Goal: Transaction & Acquisition: Book appointment/travel/reservation

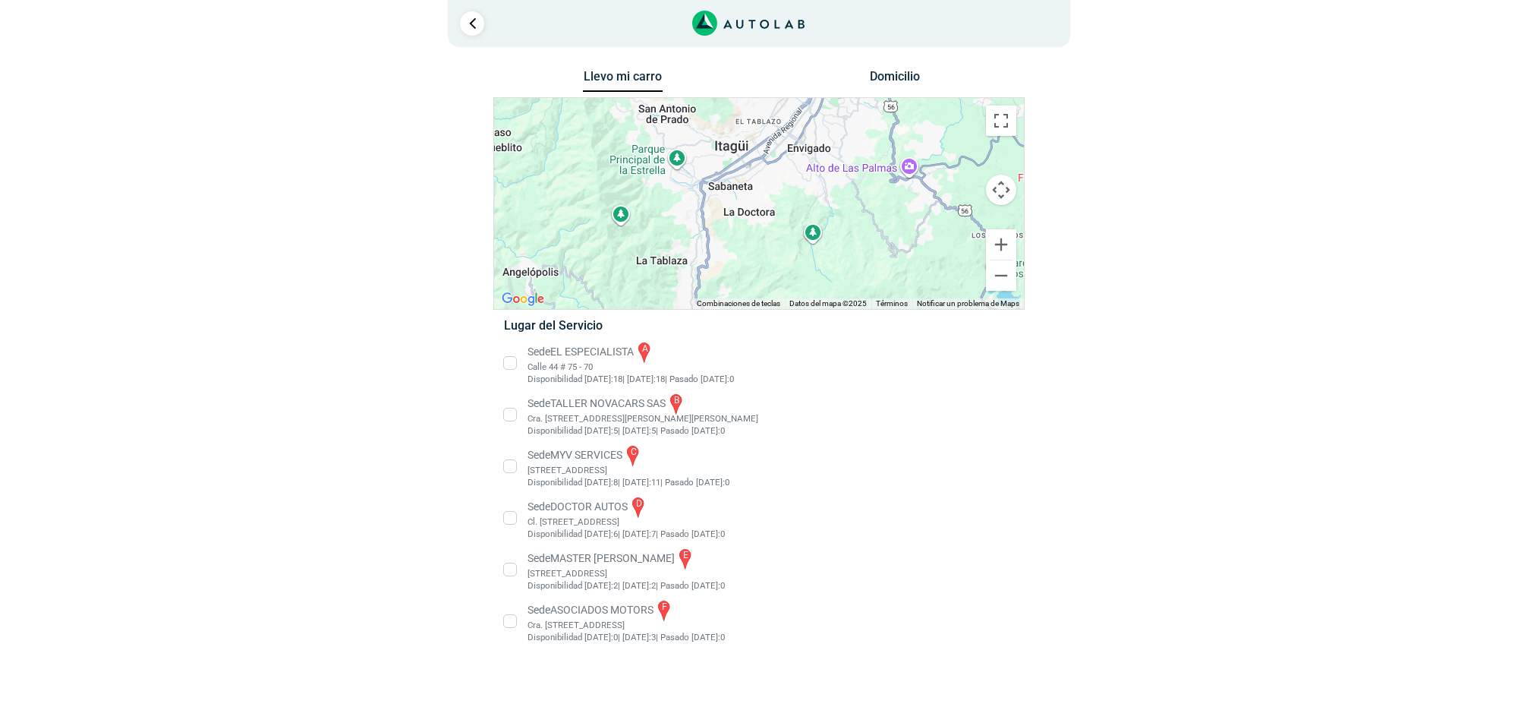
drag, startPoint x: 862, startPoint y: 260, endPoint x: 902, endPoint y: 57, distance: 206.6
click at [902, 57] on div "1 Llevo mi carro [GEOGRAPHIC_DATA] ← Mover a la izquierda → ↑ ↓ + - Fin" at bounding box center [759, 332] width 911 height 664
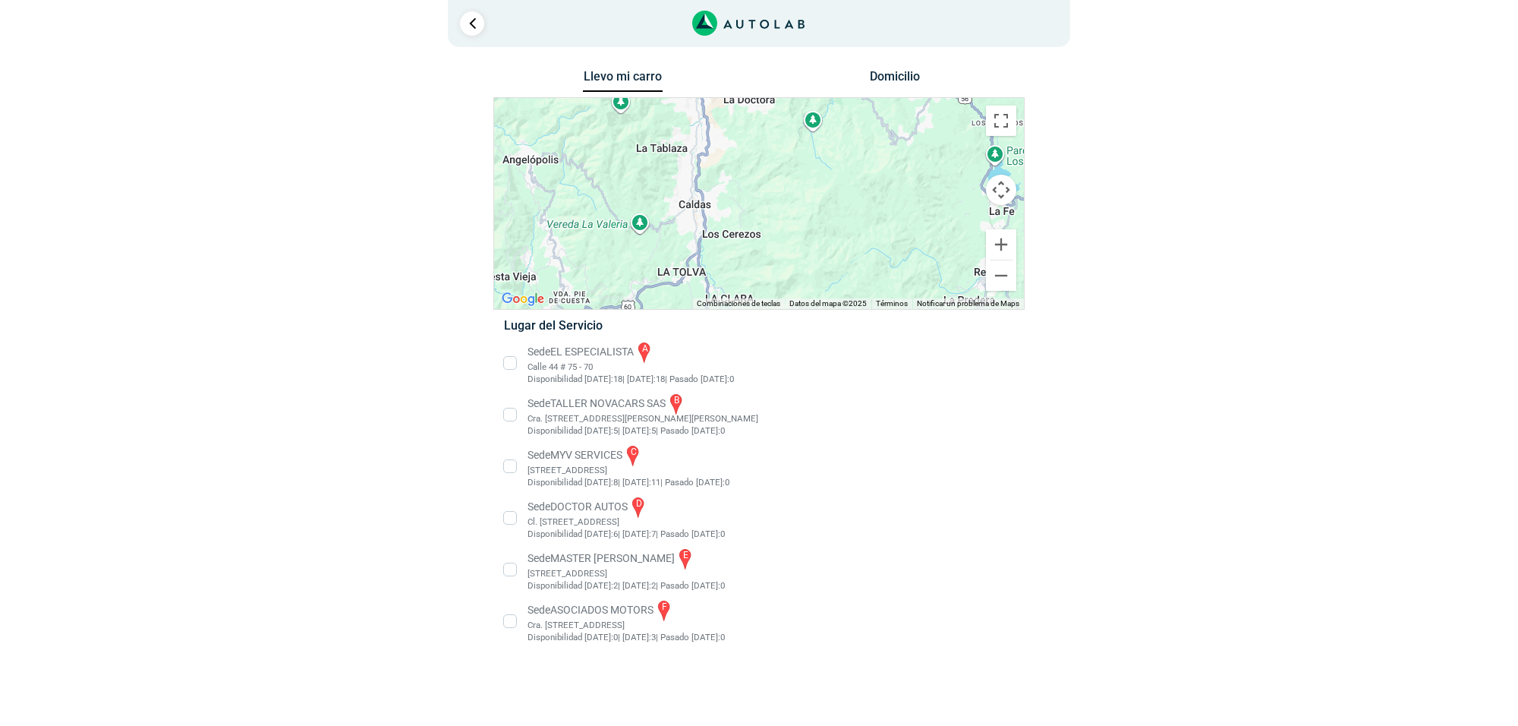
drag, startPoint x: 873, startPoint y: 186, endPoint x: 871, endPoint y: 77, distance: 109.3
click at [871, 77] on div "Llevo mi carro [GEOGRAPHIC_DATA] ← Mover a la izquierda → Mover a la derecha ↑ …" at bounding box center [758, 365] width 531 height 598
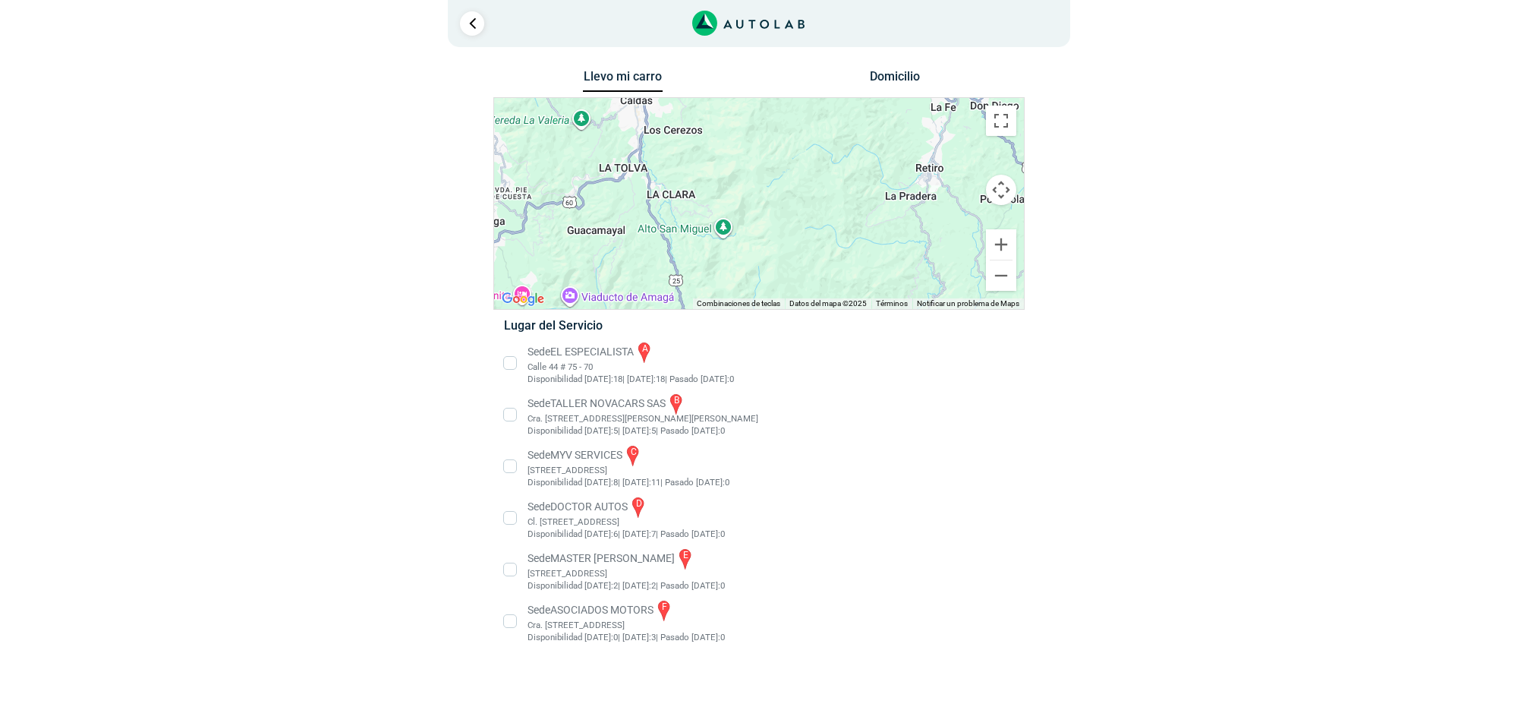
drag, startPoint x: 882, startPoint y: 153, endPoint x: 780, endPoint y: 80, distance: 125.8
click at [813, 43] on div "1 Llevo mi carro [GEOGRAPHIC_DATA] ← Mover a la izquierda → ↑ ↓ + - Fin" at bounding box center [759, 332] width 911 height 664
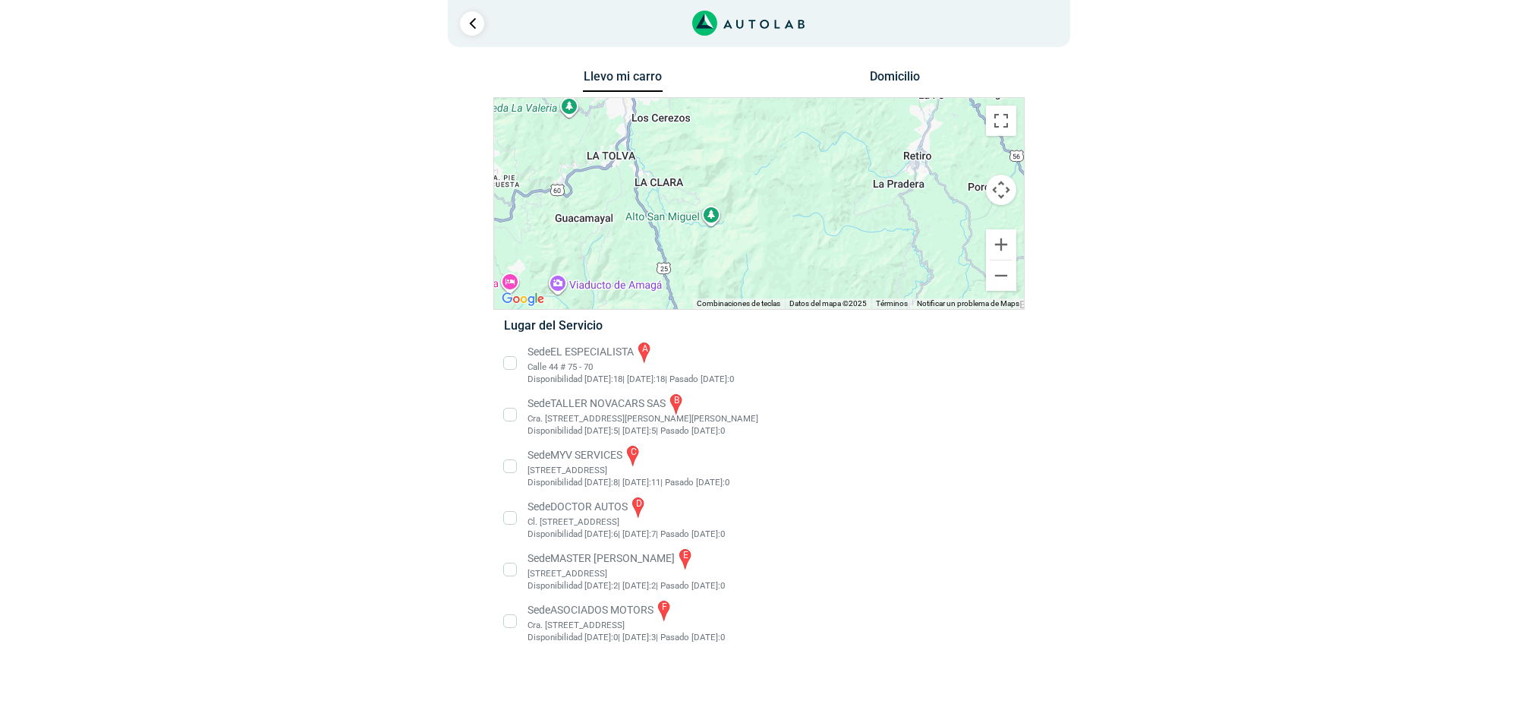
drag, startPoint x: 802, startPoint y: 224, endPoint x: 837, endPoint y: 59, distance: 168.5
click at [837, 59] on div "1 Llevo mi carro [GEOGRAPHIC_DATA] ← Mover a la izquierda → ↑ ↓ + - Fin" at bounding box center [759, 332] width 911 height 664
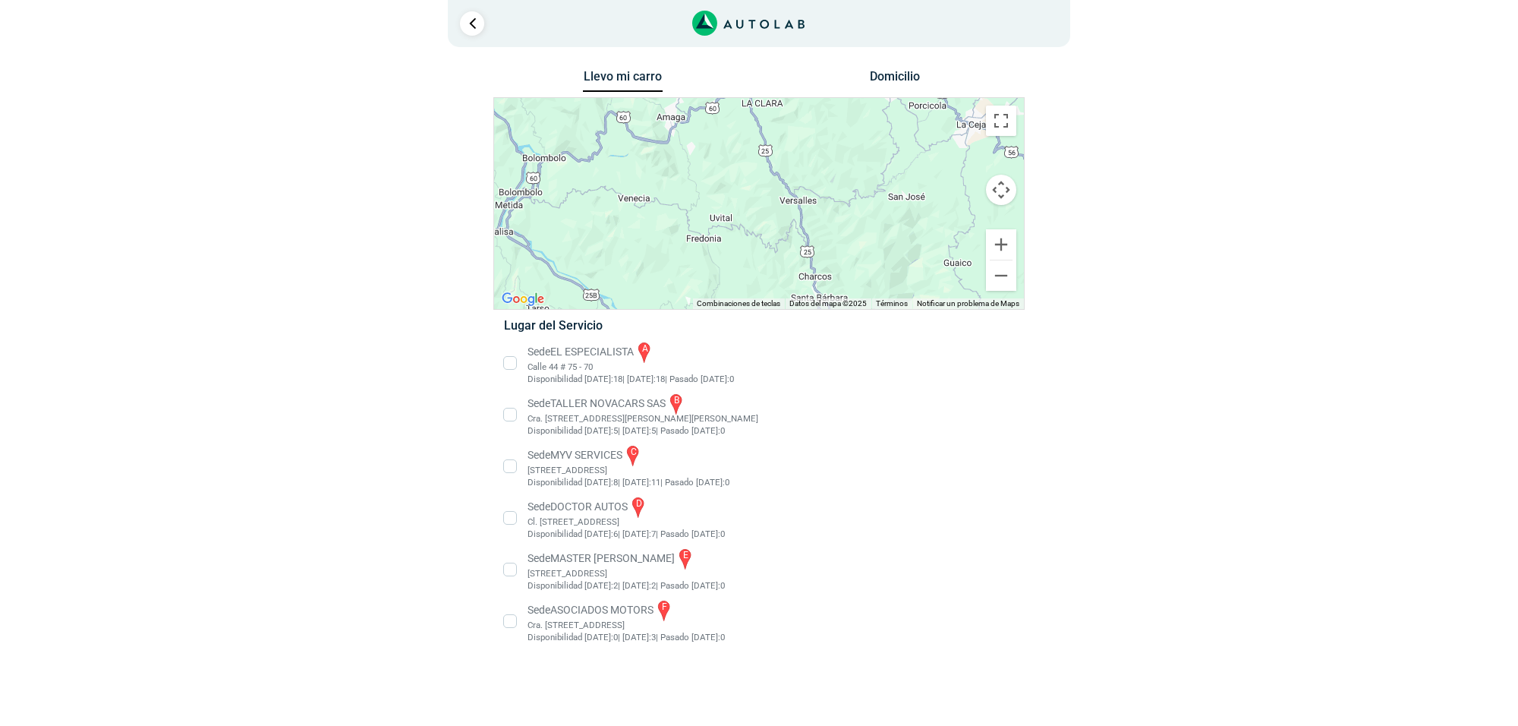
drag, startPoint x: 913, startPoint y: 203, endPoint x: 883, endPoint y: 298, distance: 99.6
click at [884, 298] on div "a b c d e f Combinaciones de teclas Datos [PERSON_NAME] Datos [PERSON_NAME] ©20…" at bounding box center [759, 203] width 530 height 211
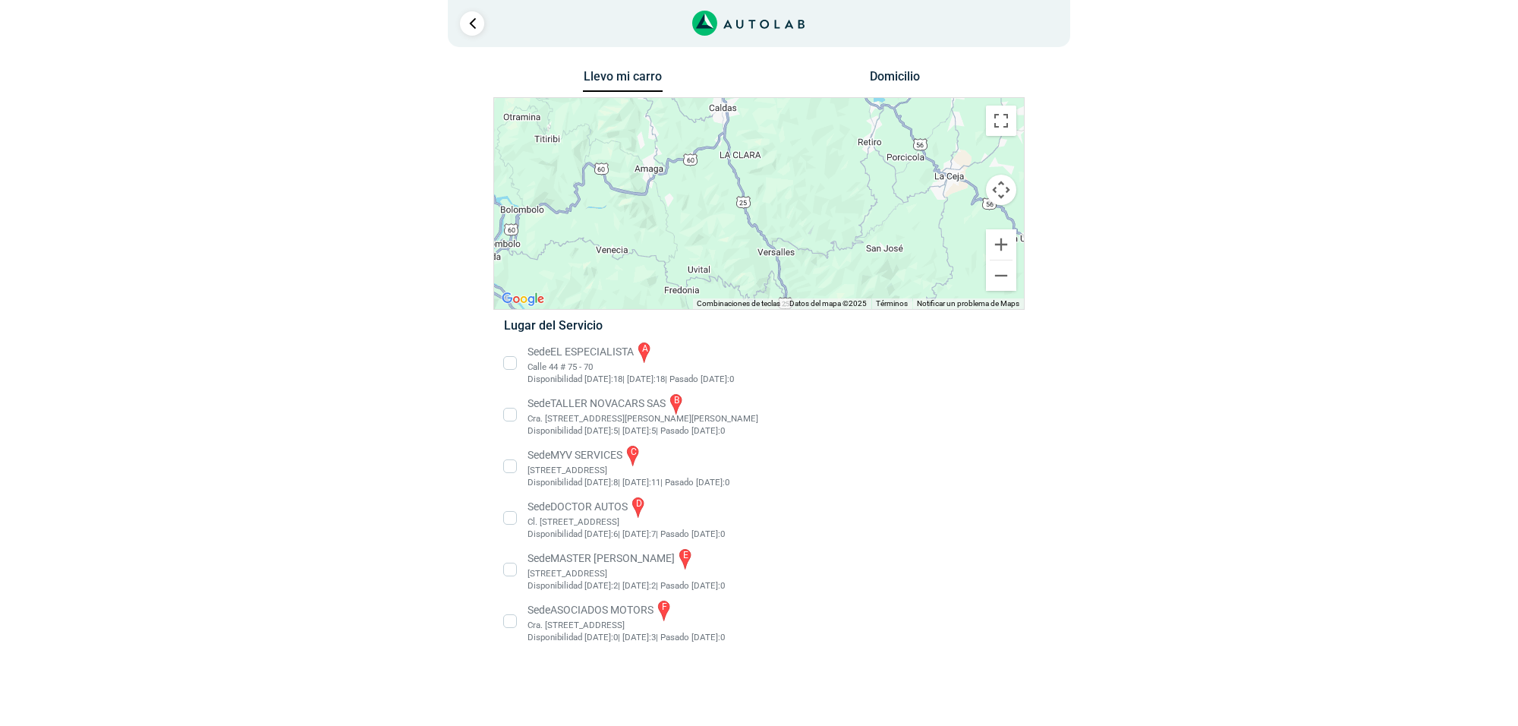
click at [602, 581] on li "Sede MASTER MOTRIZ e [STREET_ADDRESS]" at bounding box center [759, 570] width 532 height 46
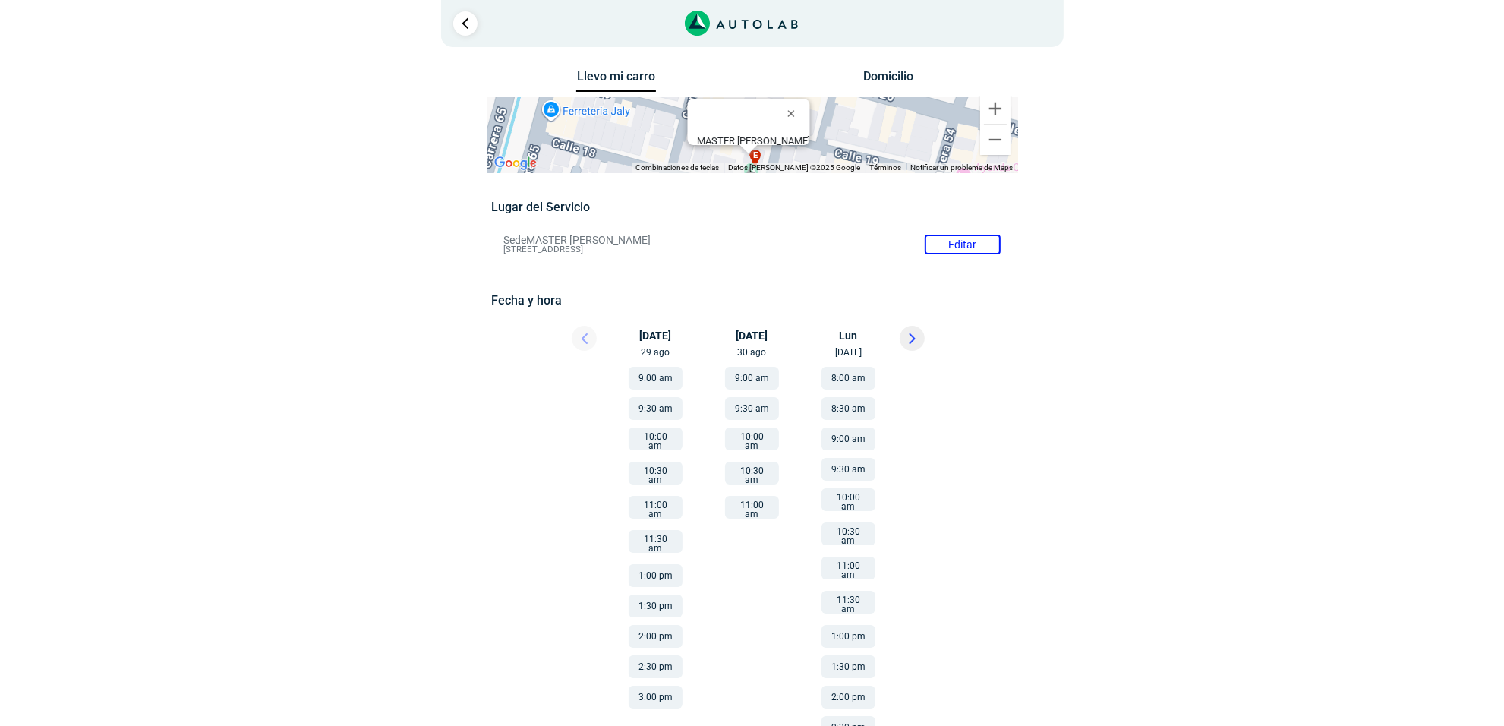
click at [900, 336] on button at bounding box center [912, 338] width 25 height 25
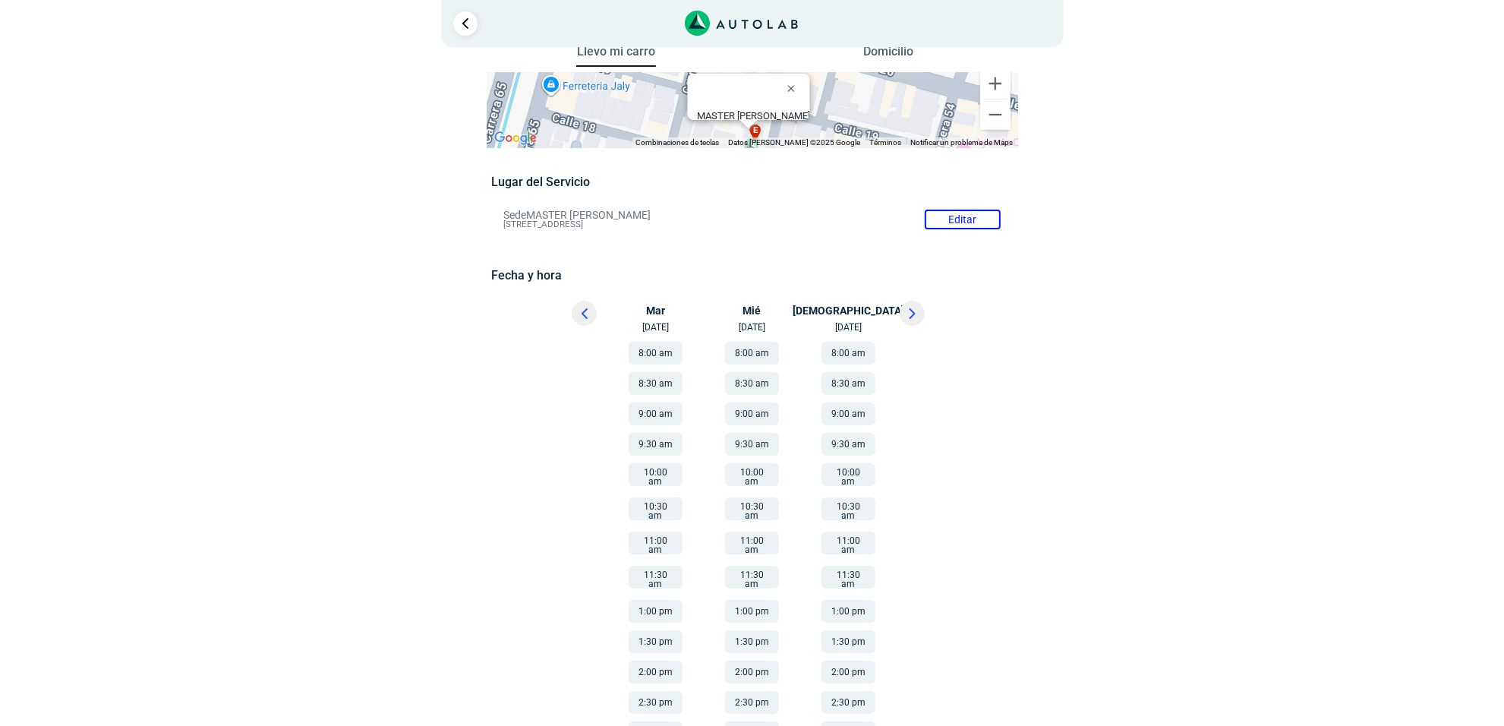
scroll to position [48, 0]
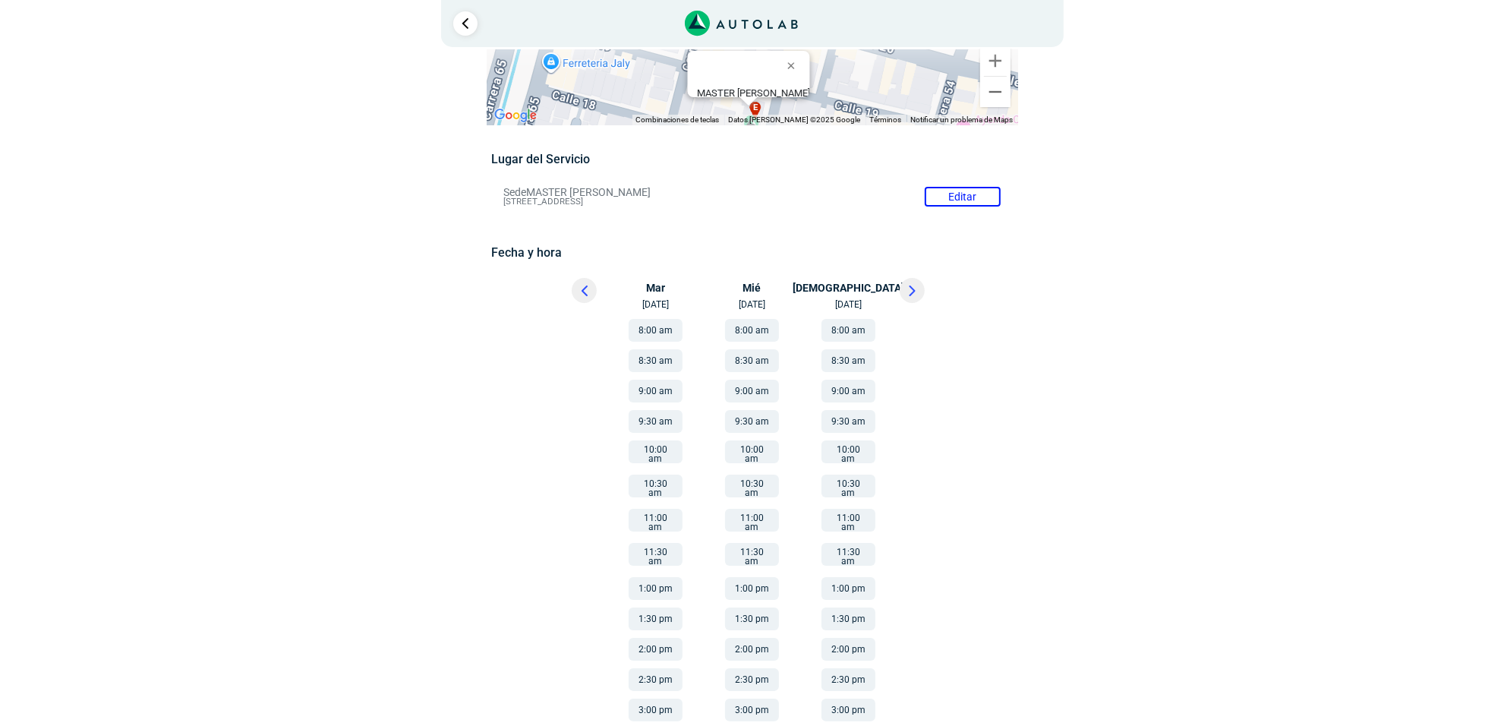
click at [667, 336] on button "8:00 am" at bounding box center [656, 330] width 54 height 23
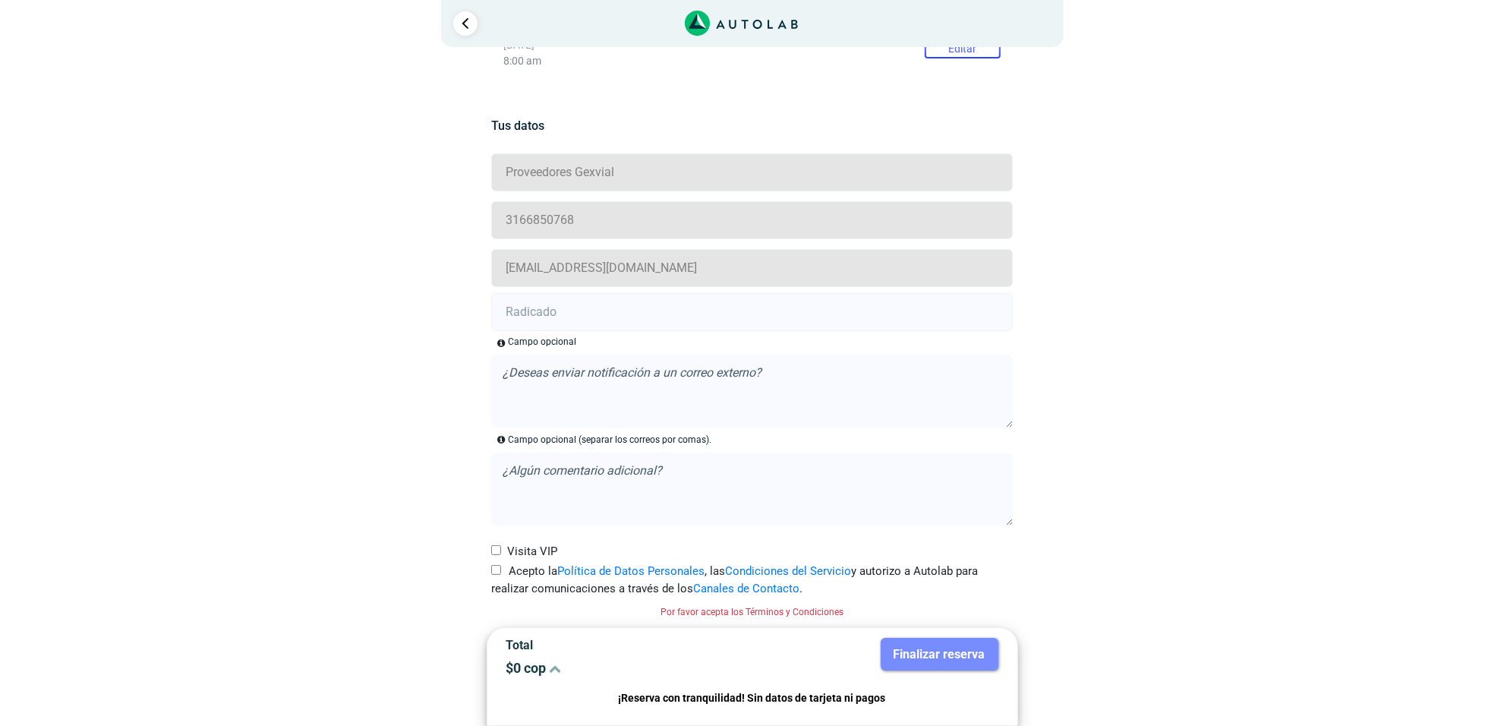
click at [507, 574] on label "Acepto la Política de Datos Personales , las Condiciones del Servicio y autoriz…" at bounding box center [752, 580] width 522 height 34
click at [501, 574] on input "Acepto la Política de Datos Personales , las Condiciones del Servicio y autoriz…" at bounding box center [496, 570] width 10 height 10
checkbox input "true"
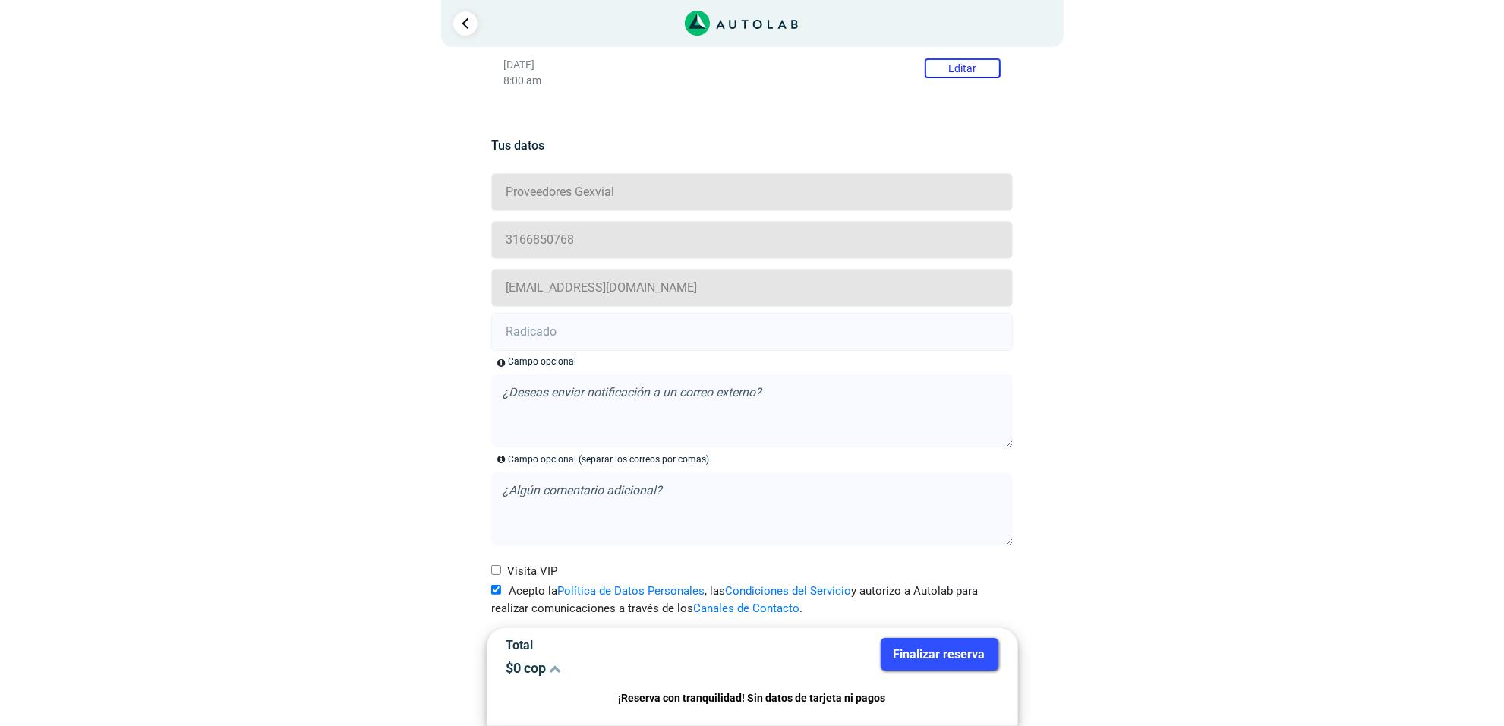
scroll to position [267, 0]
drag, startPoint x: 553, startPoint y: 285, endPoint x: 553, endPoint y: 335, distance: 49.3
click at [553, 295] on input "[EMAIL_ADDRESS][DOMAIN_NAME]" at bounding box center [752, 288] width 522 height 38
click at [554, 336] on input "text" at bounding box center [752, 332] width 522 height 38
click at [581, 340] on input "text" at bounding box center [752, 332] width 522 height 38
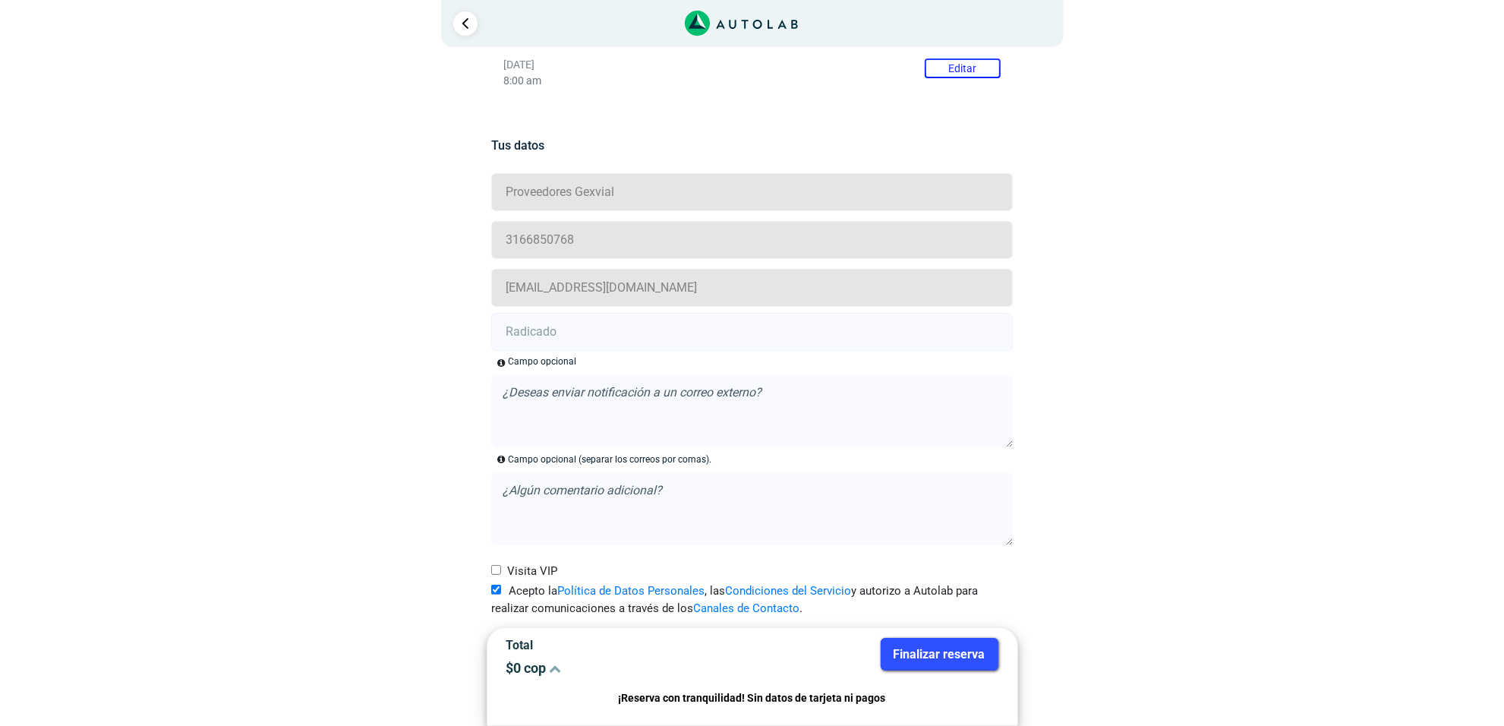
paste input "20916461"
type input "20916461"
click at [976, 657] on button "Finalizar reserva" at bounding box center [940, 654] width 118 height 33
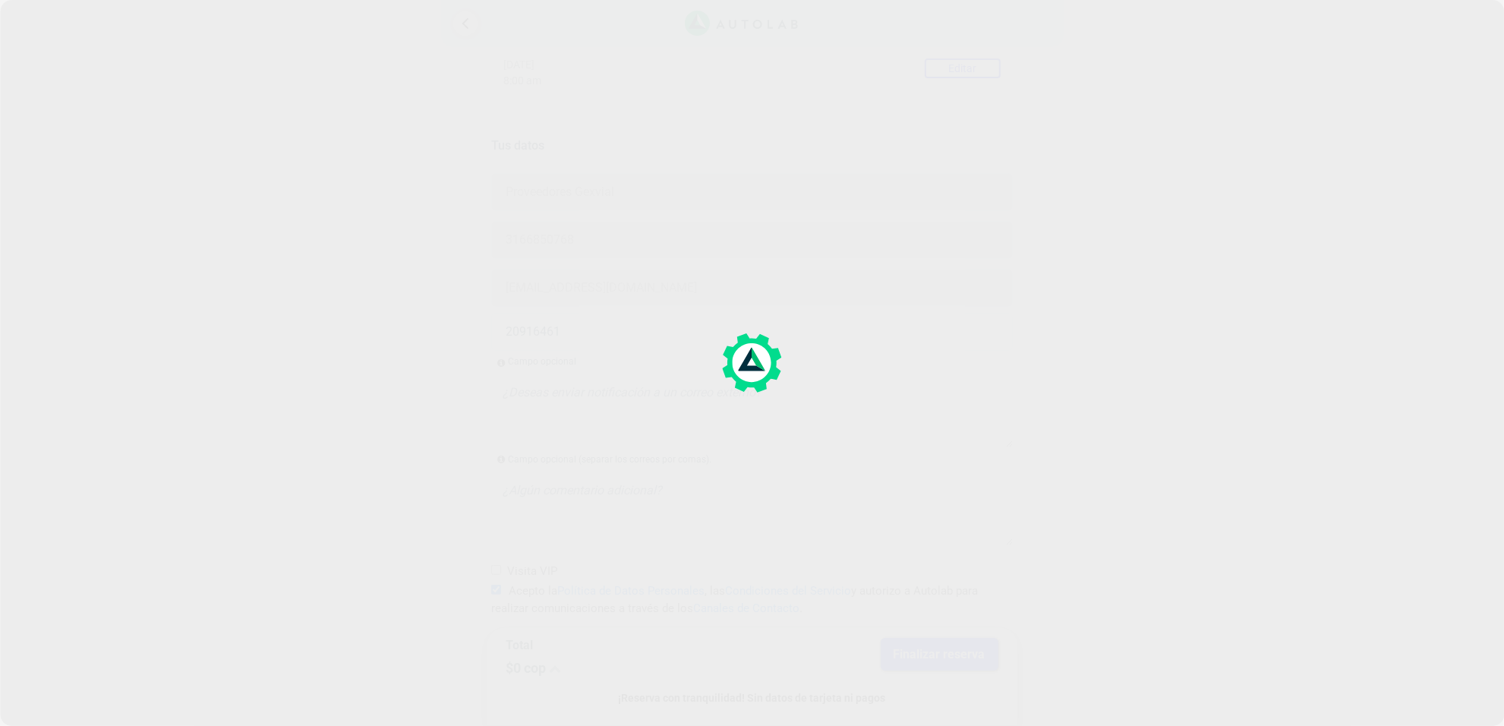
scroll to position [0, 0]
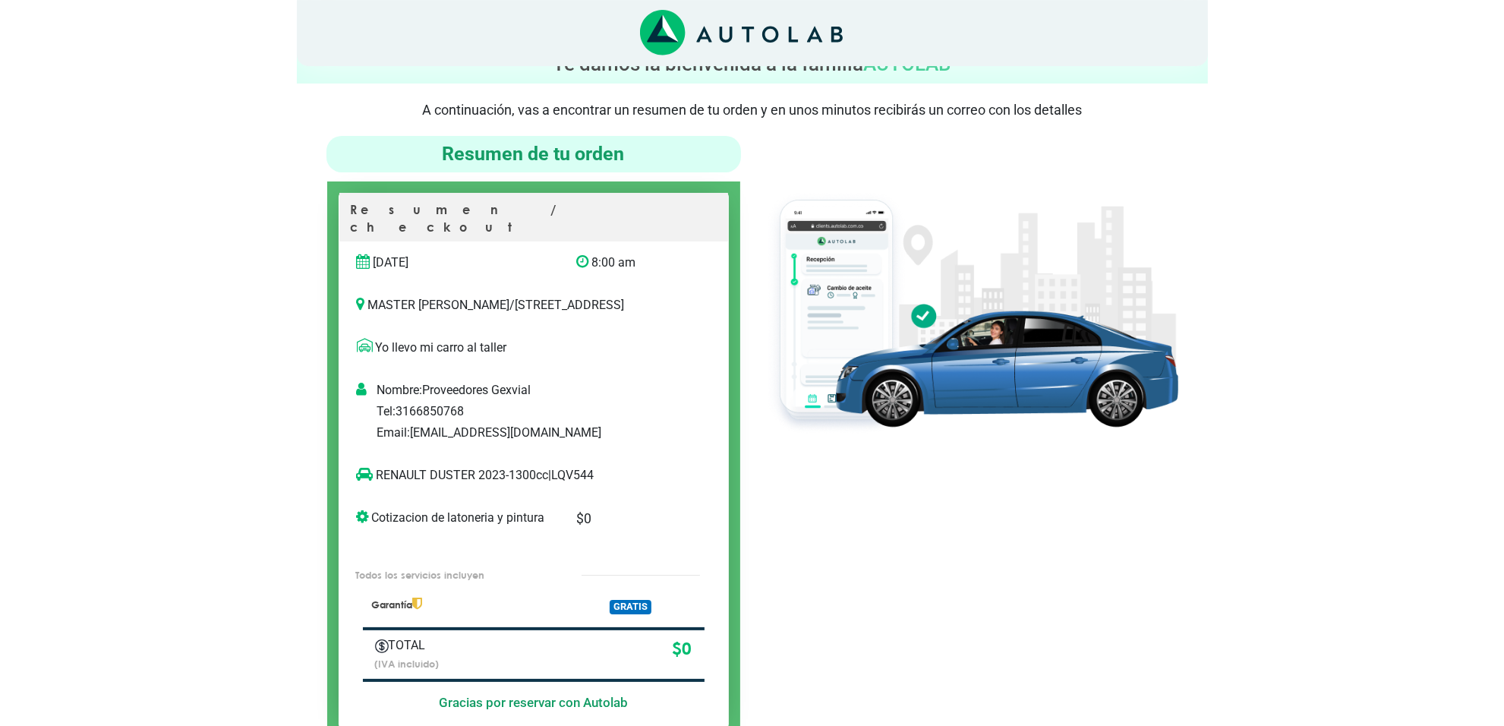
scroll to position [95, 0]
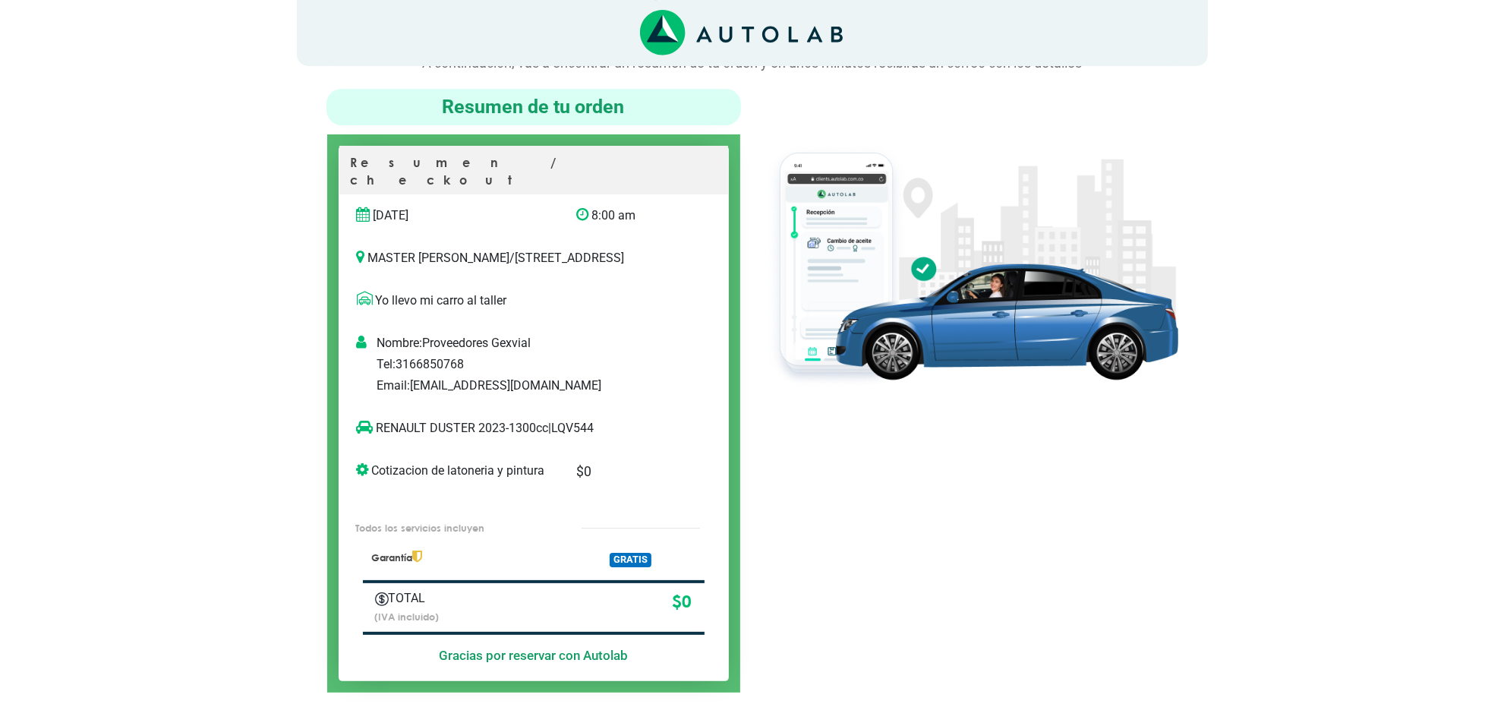
click at [579, 427] on p "RENAULT DUSTER 2023-1300cc | LQV544" at bounding box center [518, 428] width 323 height 18
click at [578, 427] on p "RENAULT DUSTER 2023-1300cc | LQV544" at bounding box center [518, 428] width 323 height 18
copy p "LQV544"
drag, startPoint x: 475, startPoint y: 427, endPoint x: 377, endPoint y: 433, distance: 98.1
click at [377, 433] on p "RENAULT DUSTER 2023-1300cc | LQV544" at bounding box center [518, 428] width 323 height 18
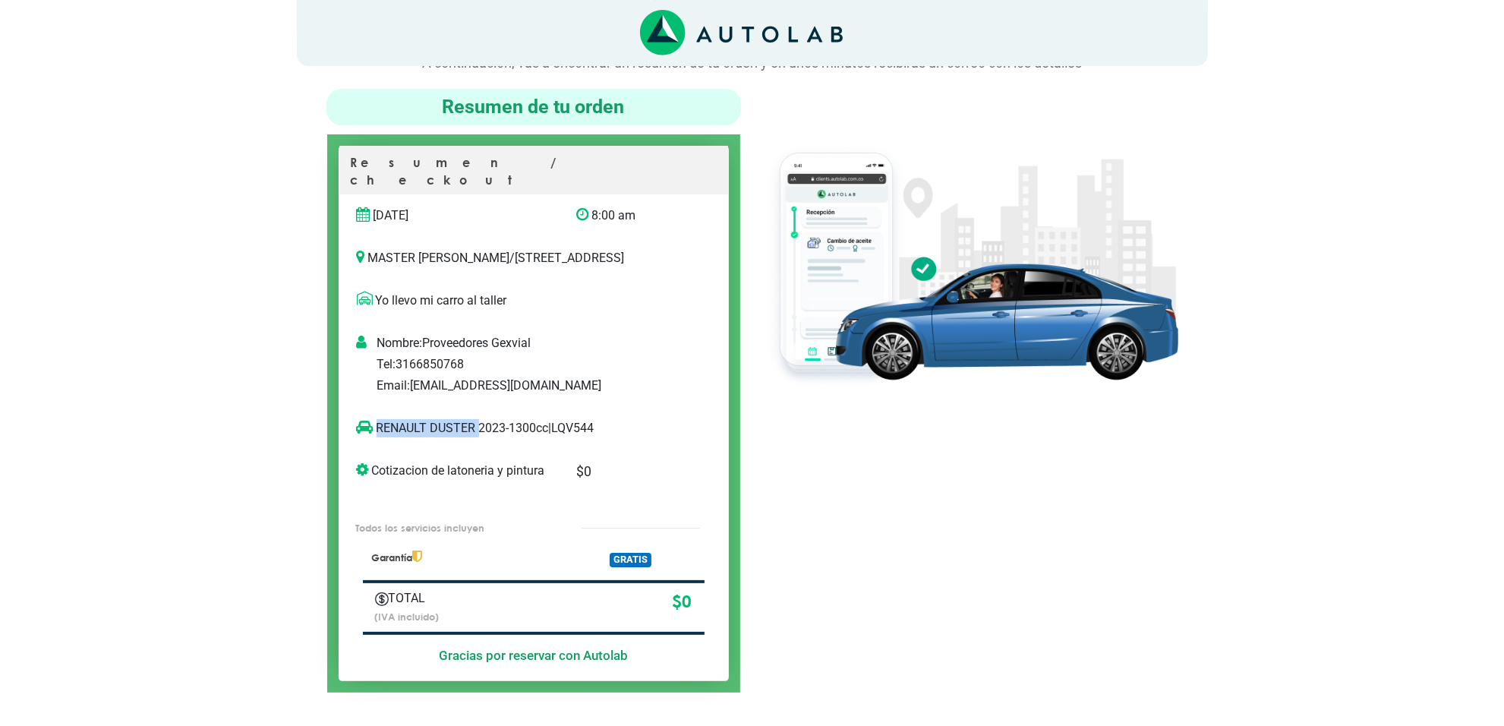
copy p "RENAULT DUSTER"
click at [841, 471] on div at bounding box center [970, 391] width 437 height 604
